Goal: Task Accomplishment & Management: Use online tool/utility

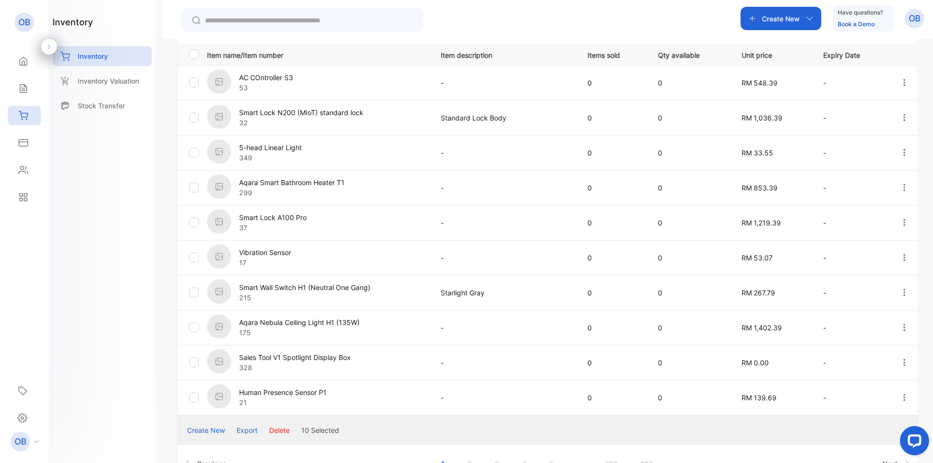
scroll to position [290, 0]
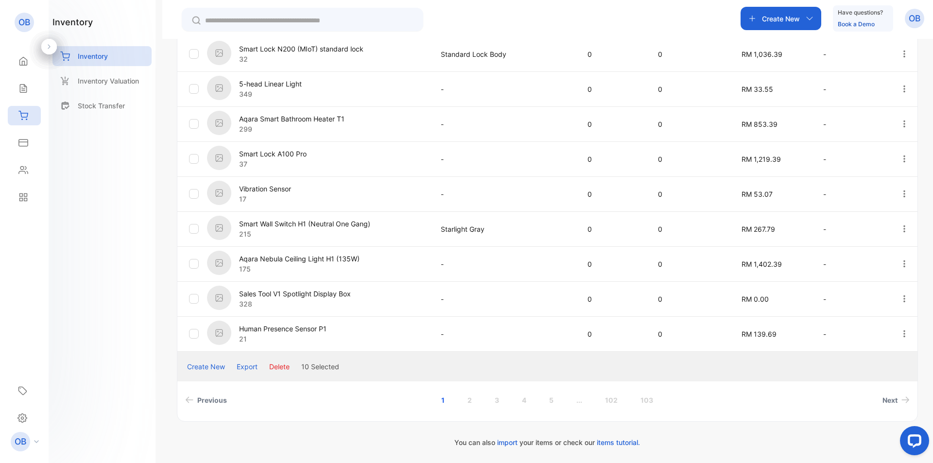
click at [282, 362] on button "Delete" at bounding box center [279, 366] width 20 height 10
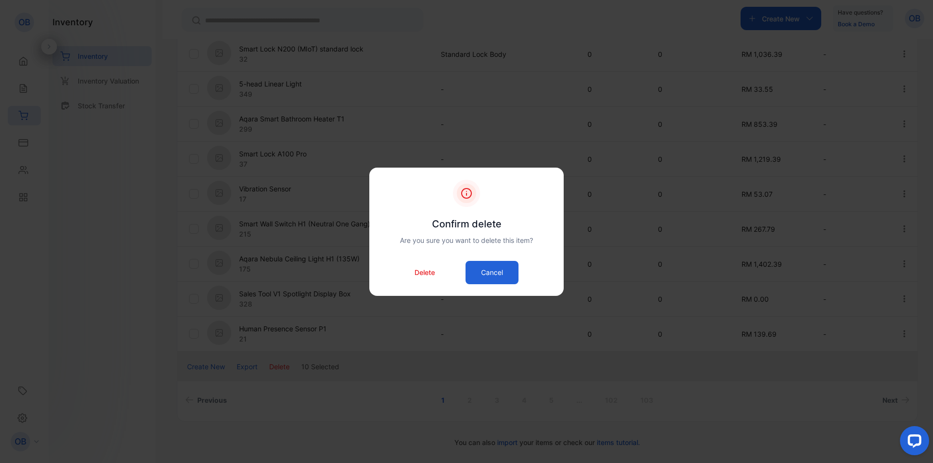
click at [431, 270] on p "Delete" at bounding box center [424, 272] width 20 height 10
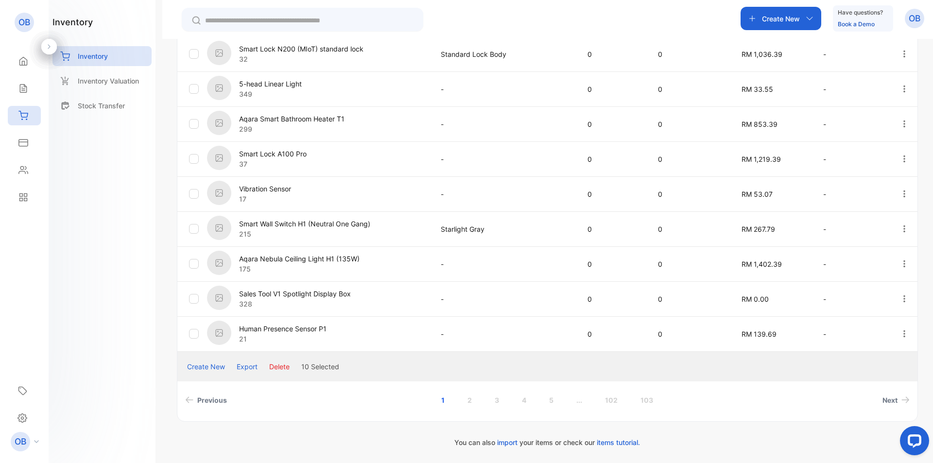
click at [248, 367] on div "Export" at bounding box center [247, 366] width 21 height 10
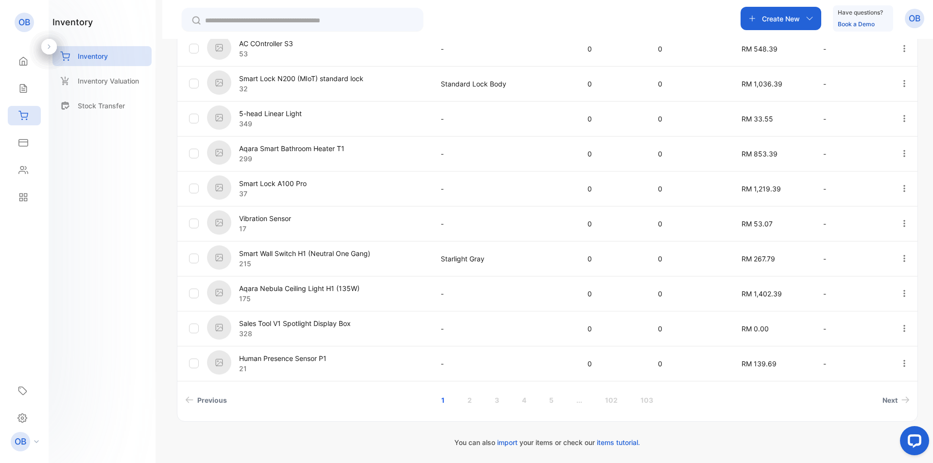
scroll to position [260, 0]
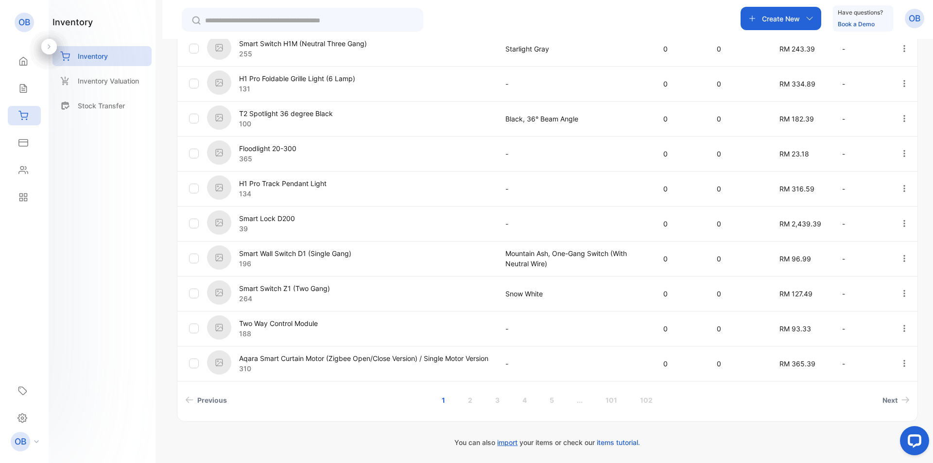
click at [511, 444] on span "import" at bounding box center [507, 442] width 20 height 8
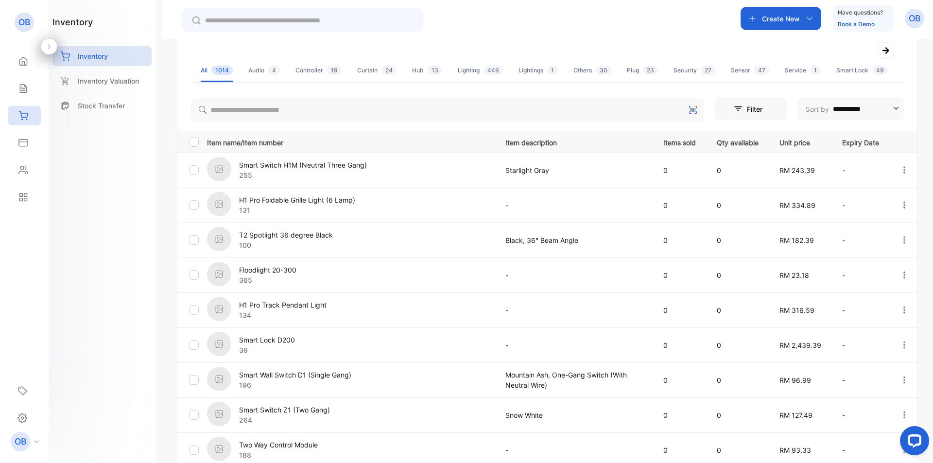
scroll to position [0, 0]
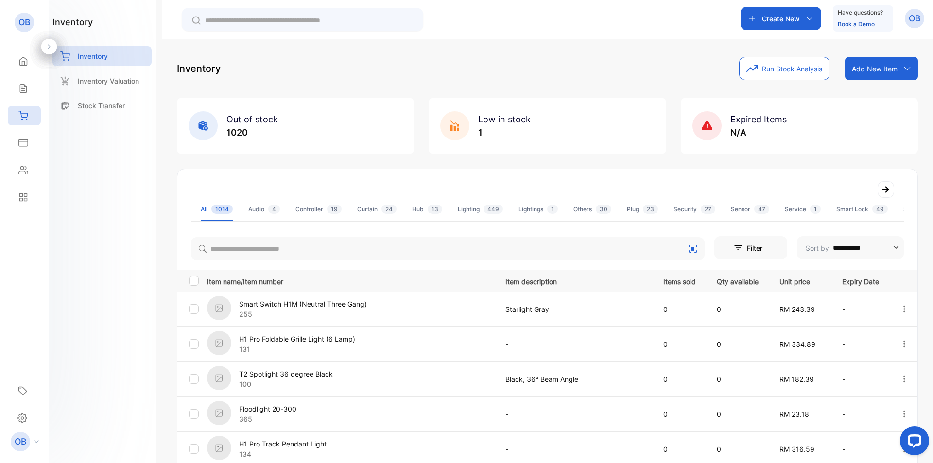
click at [893, 71] on p "Add New Item" at bounding box center [875, 69] width 46 height 10
click at [885, 113] on div "Import item" at bounding box center [883, 109] width 70 height 19
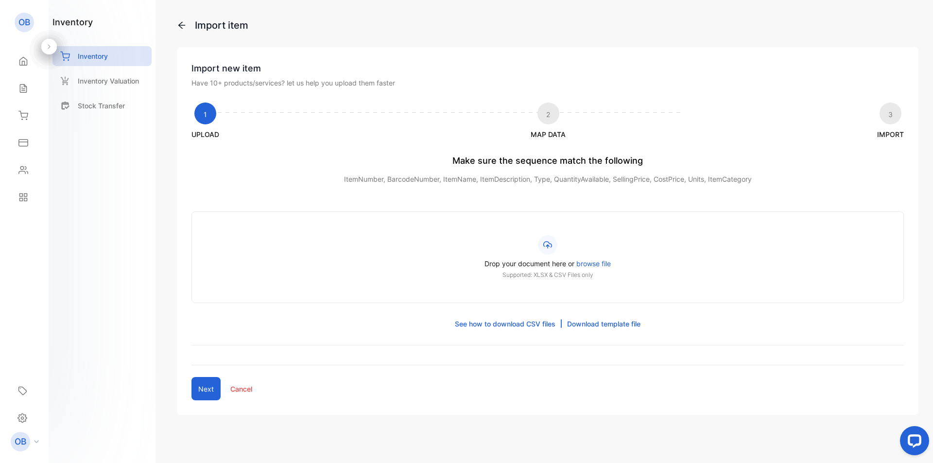
click at [182, 21] on div "Import item Import new item Have 10+ products/services? let us help you upload …" at bounding box center [547, 231] width 771 height 463
click at [182, 22] on icon at bounding box center [181, 25] width 7 height 7
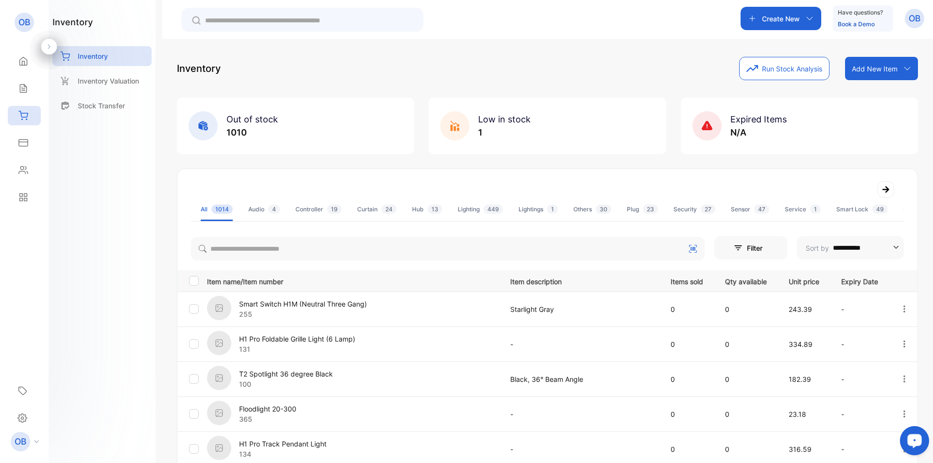
drag, startPoint x: 914, startPoint y: 430, endPoint x: 1775, endPoint y: 828, distance: 948.9
click at [914, 430] on button "Open LiveChat chat widget" at bounding box center [914, 440] width 29 height 29
click at [0, 62] on div "Home Home Sales Sales Inventory Inventory Expenses Expenses Contacts Contacts R…" at bounding box center [24, 129] width 49 height 163
